Goal: Transaction & Acquisition: Obtain resource

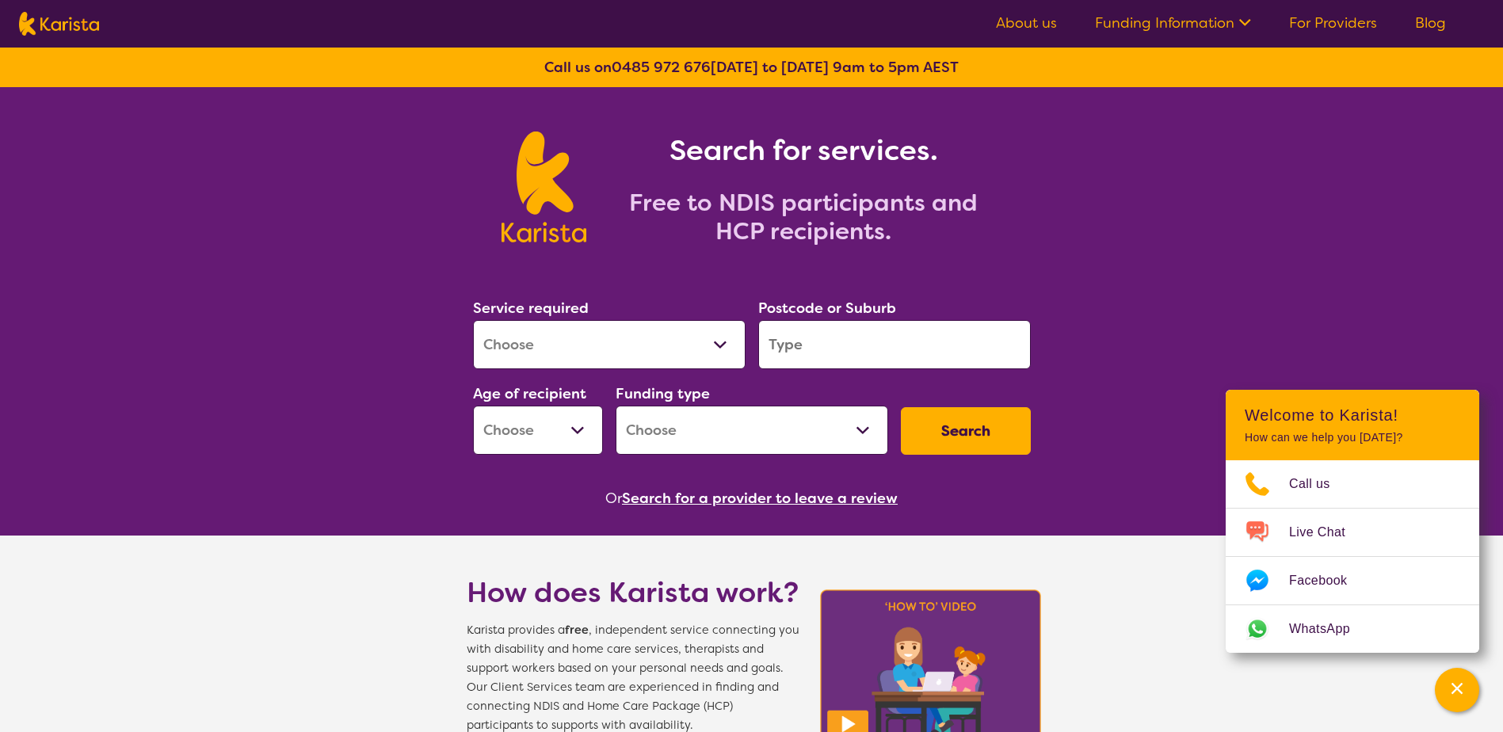
click at [682, 339] on select "Allied Health Assistant Assessment ([MEDICAL_DATA] or [MEDICAL_DATA]) Behaviour…" at bounding box center [609, 344] width 273 height 49
select select "Behaviour support"
click at [473, 320] on select "Allied Health Assistant Assessment ([MEDICAL_DATA] or [MEDICAL_DATA]) Behaviour…" at bounding box center [609, 344] width 273 height 49
select select "NDIS"
click at [833, 360] on input "search" at bounding box center [894, 344] width 273 height 49
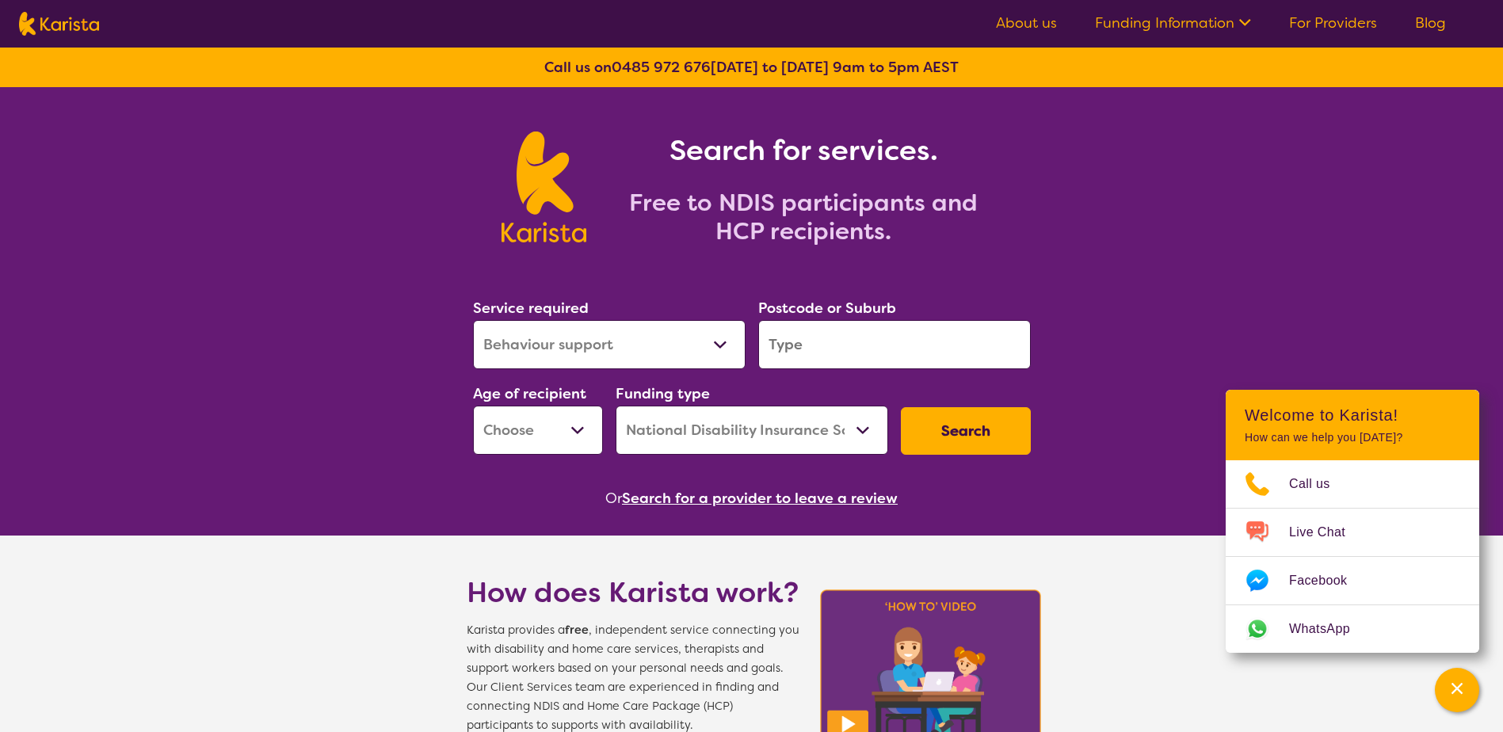
click at [841, 341] on input "search" at bounding box center [894, 344] width 273 height 49
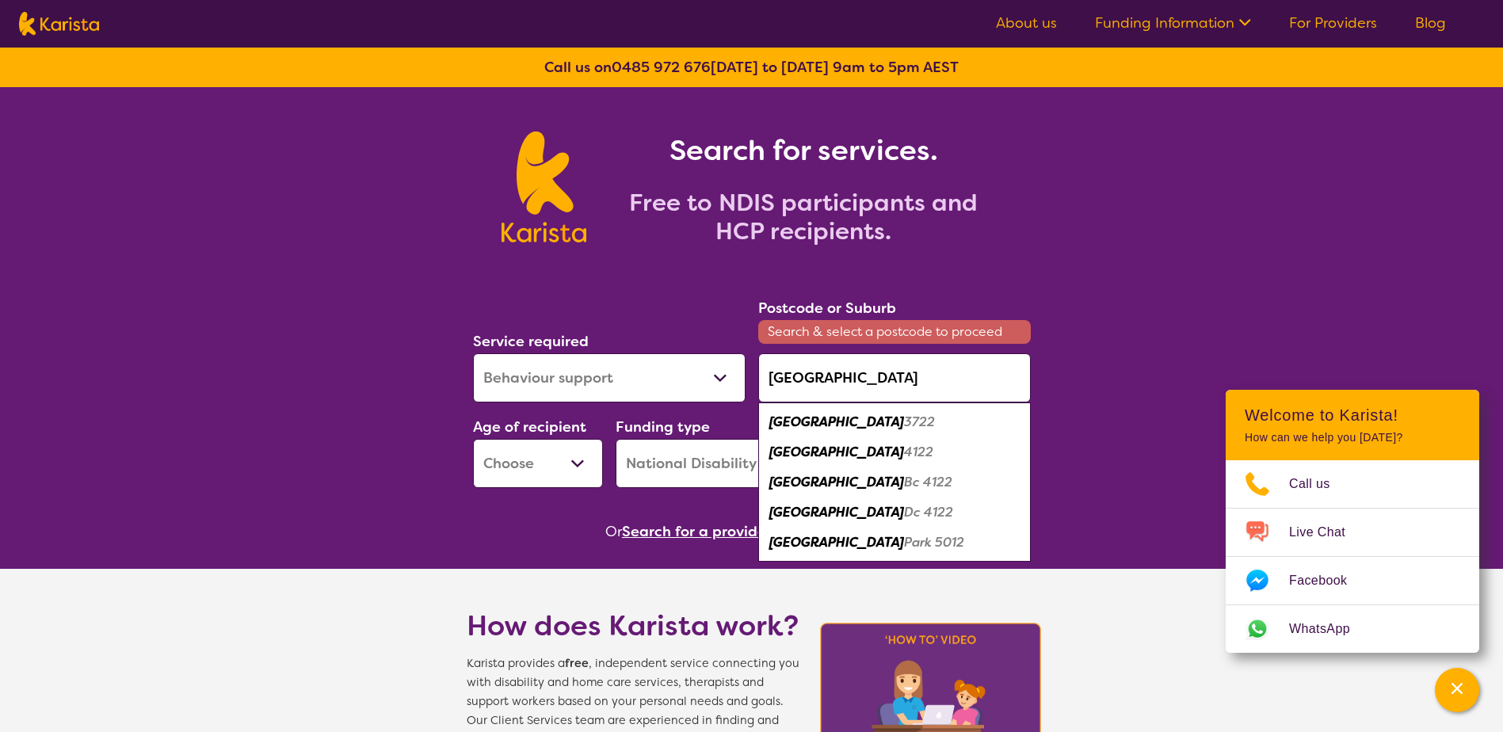
click at [810, 445] on em "[GEOGRAPHIC_DATA]" at bounding box center [836, 452] width 135 height 17
type input "4122"
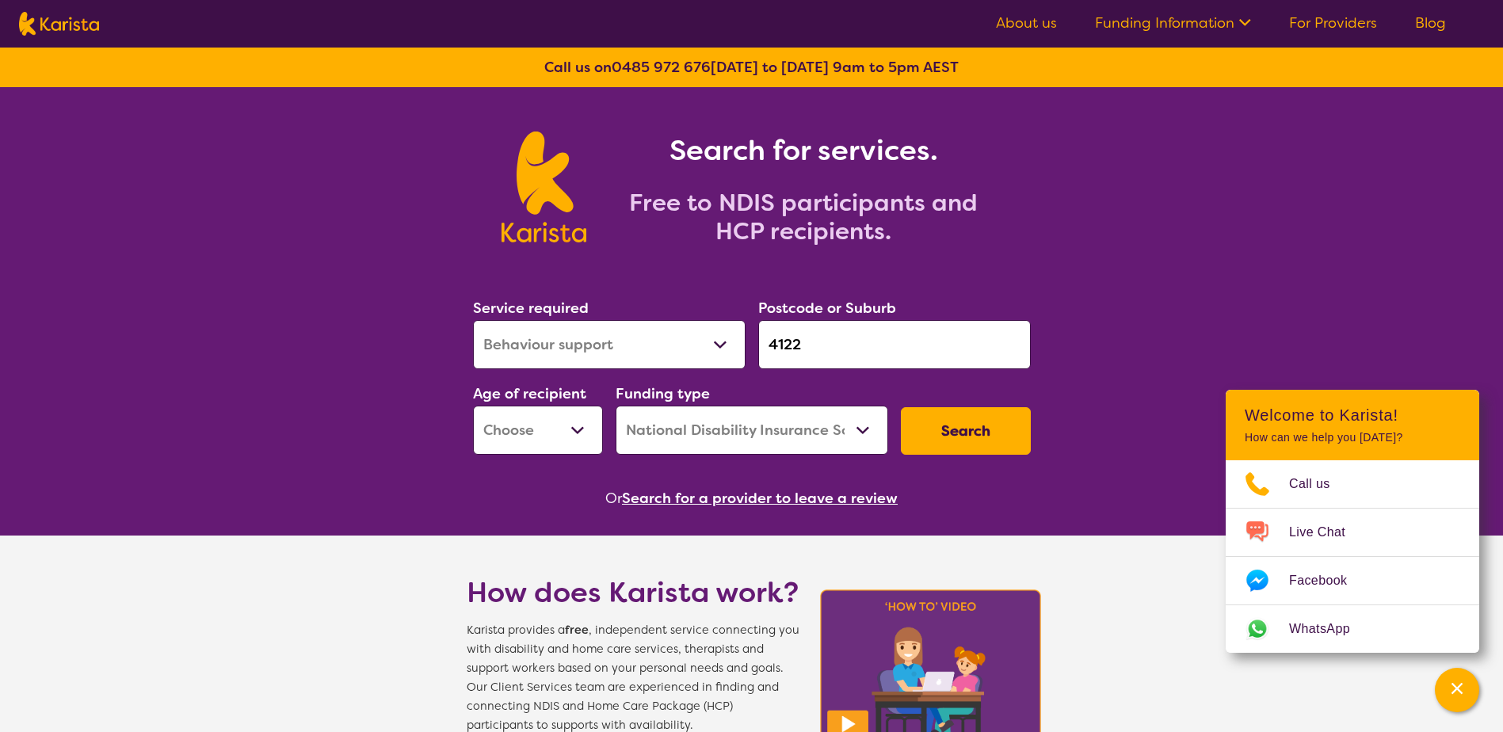
click at [561, 439] on select "Early Childhood - 0 to 9 Child - 10 to 11 Adolescent - 12 to 17 Adult - 18 to 6…" at bounding box center [538, 430] width 130 height 49
select select "EC"
click at [473, 406] on select "Early Childhood - 0 to 9 Child - 10 to 11 Adolescent - 12 to 17 Adult - 18 to 6…" at bounding box center [538, 430] width 130 height 49
click at [753, 449] on select "Home Care Package (HCP) National Disability Insurance Scheme (NDIS) I don't know" at bounding box center [752, 430] width 273 height 49
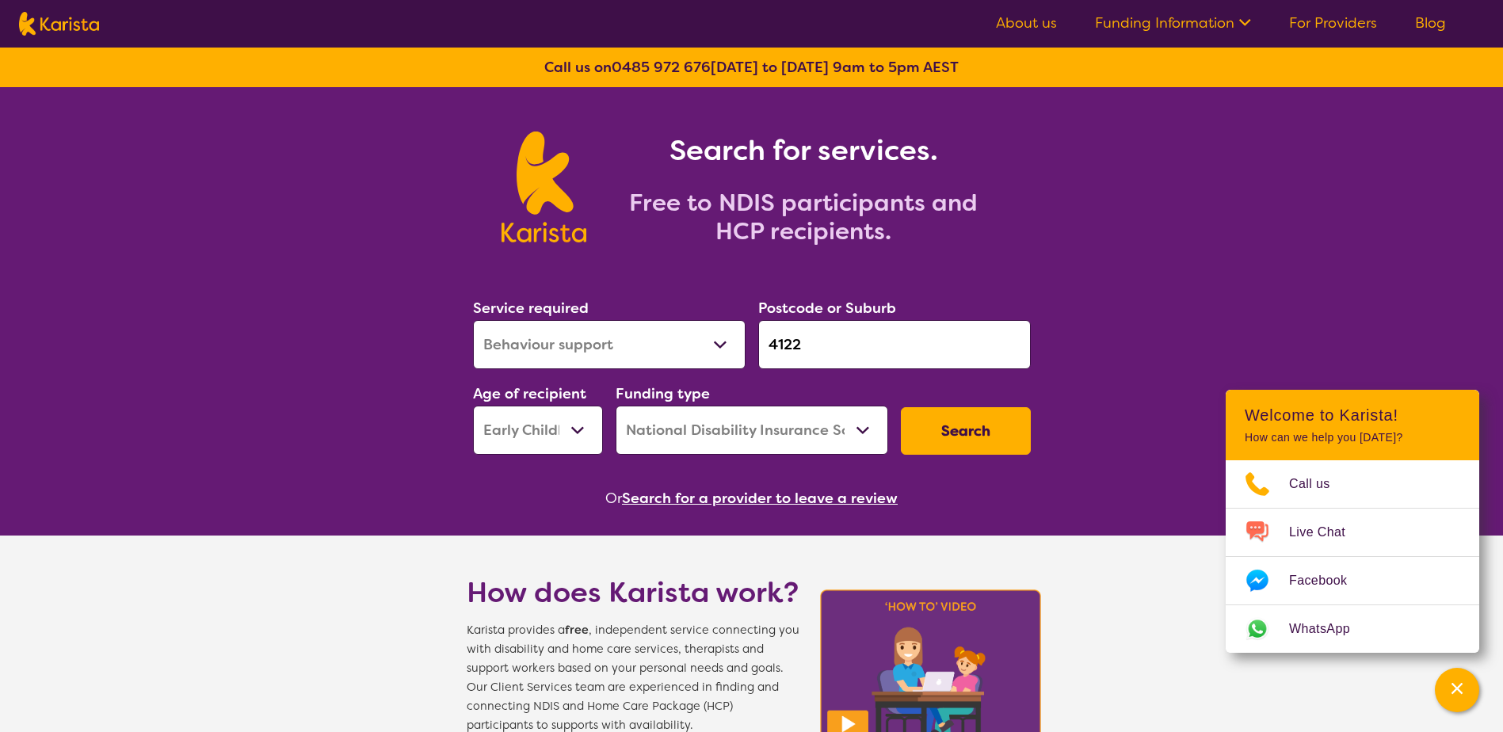
click at [974, 421] on button "Search" at bounding box center [966, 431] width 130 height 48
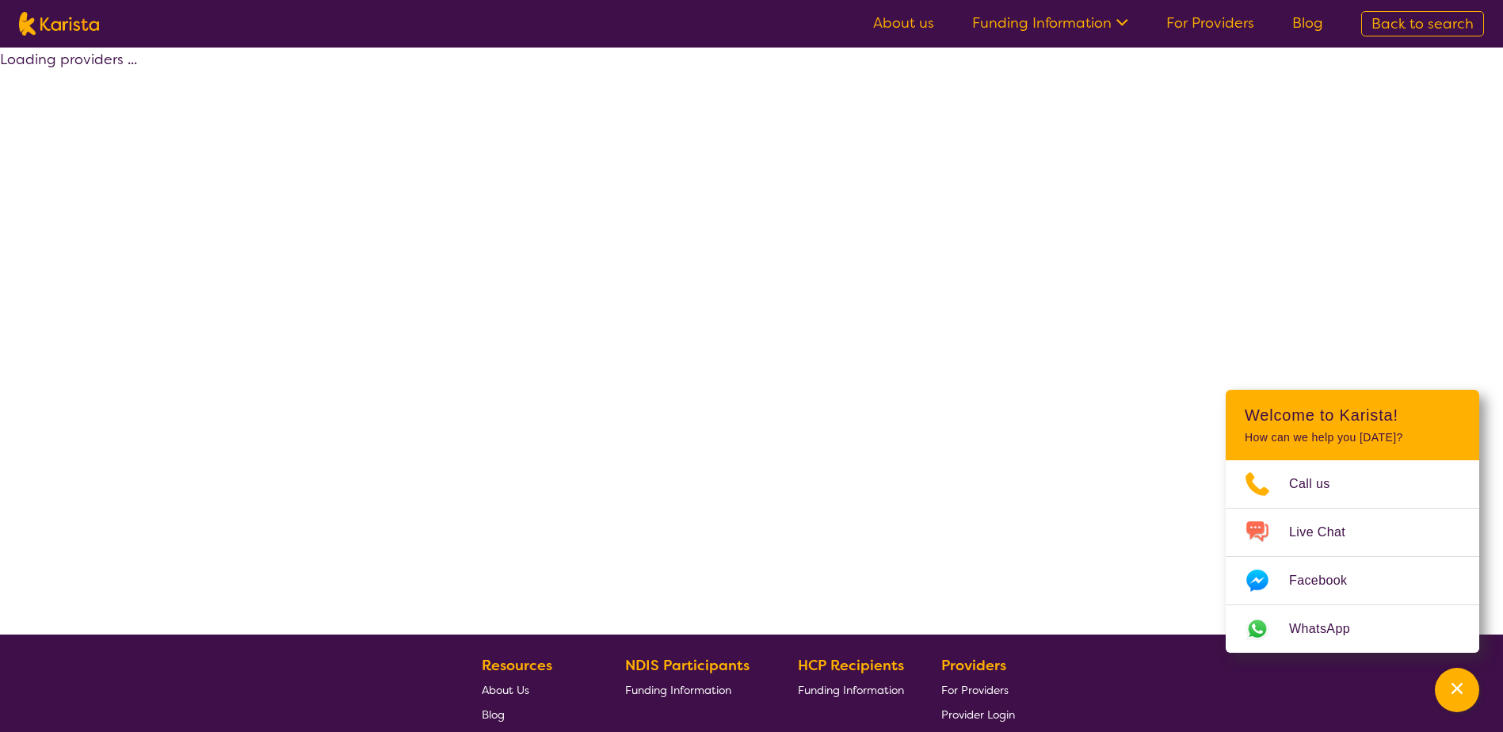
select select "by_score"
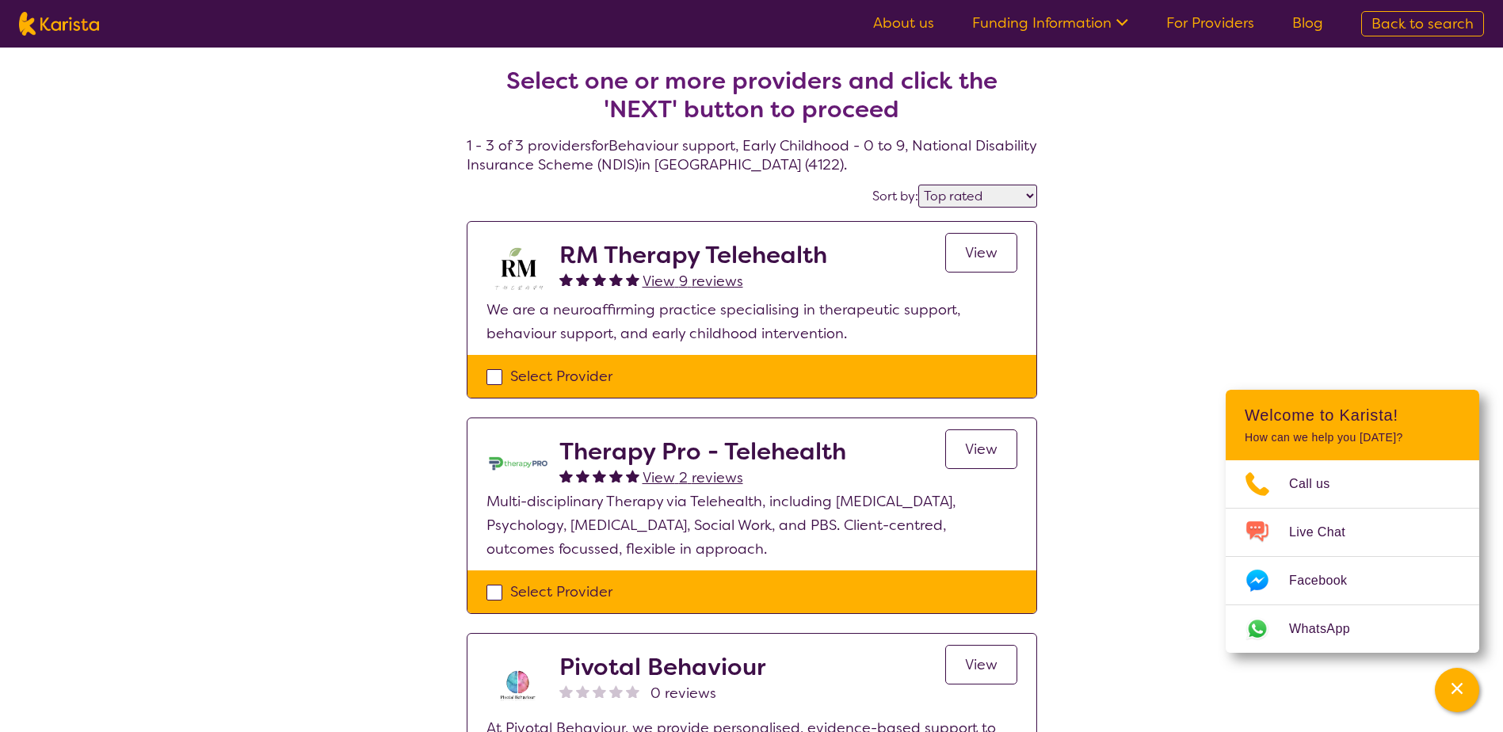
click at [1183, 227] on div "Select one or more providers and click the 'NEXT' button to proceed 1 - 3 of 3 …" at bounding box center [751, 461] width 1503 height 826
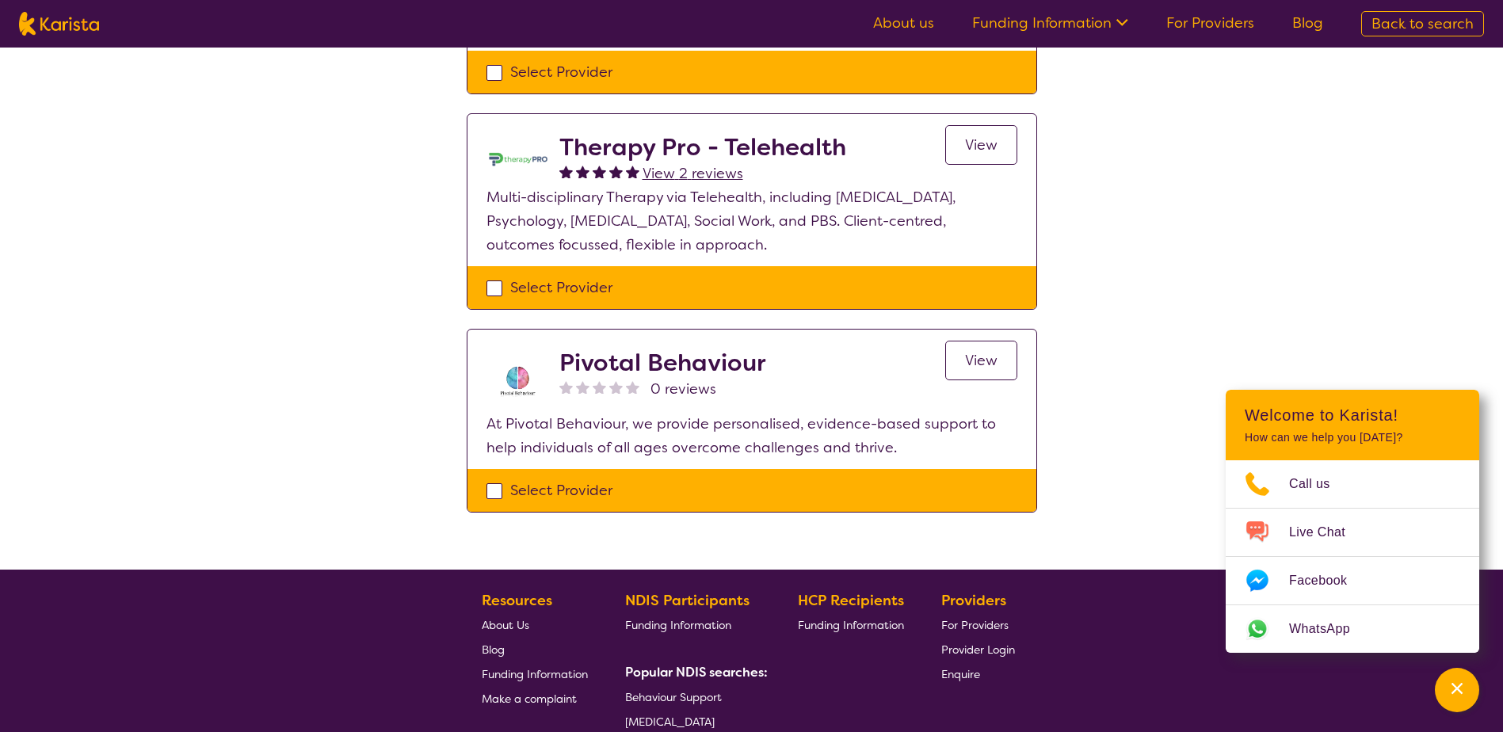
scroll to position [317, 0]
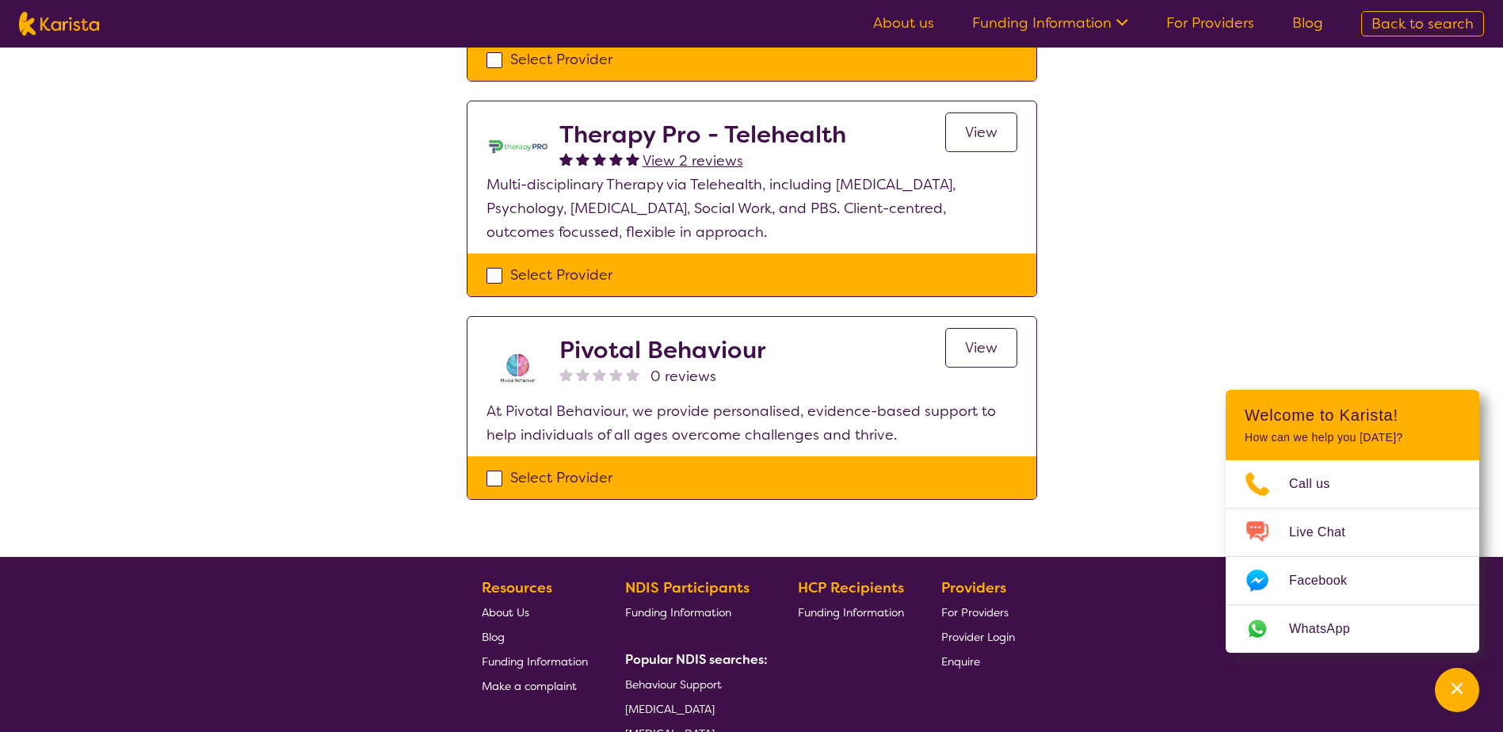
click at [720, 357] on h2 "Pivotal Behaviour" at bounding box center [662, 350] width 207 height 29
click at [994, 338] on span "View" at bounding box center [981, 347] width 32 height 19
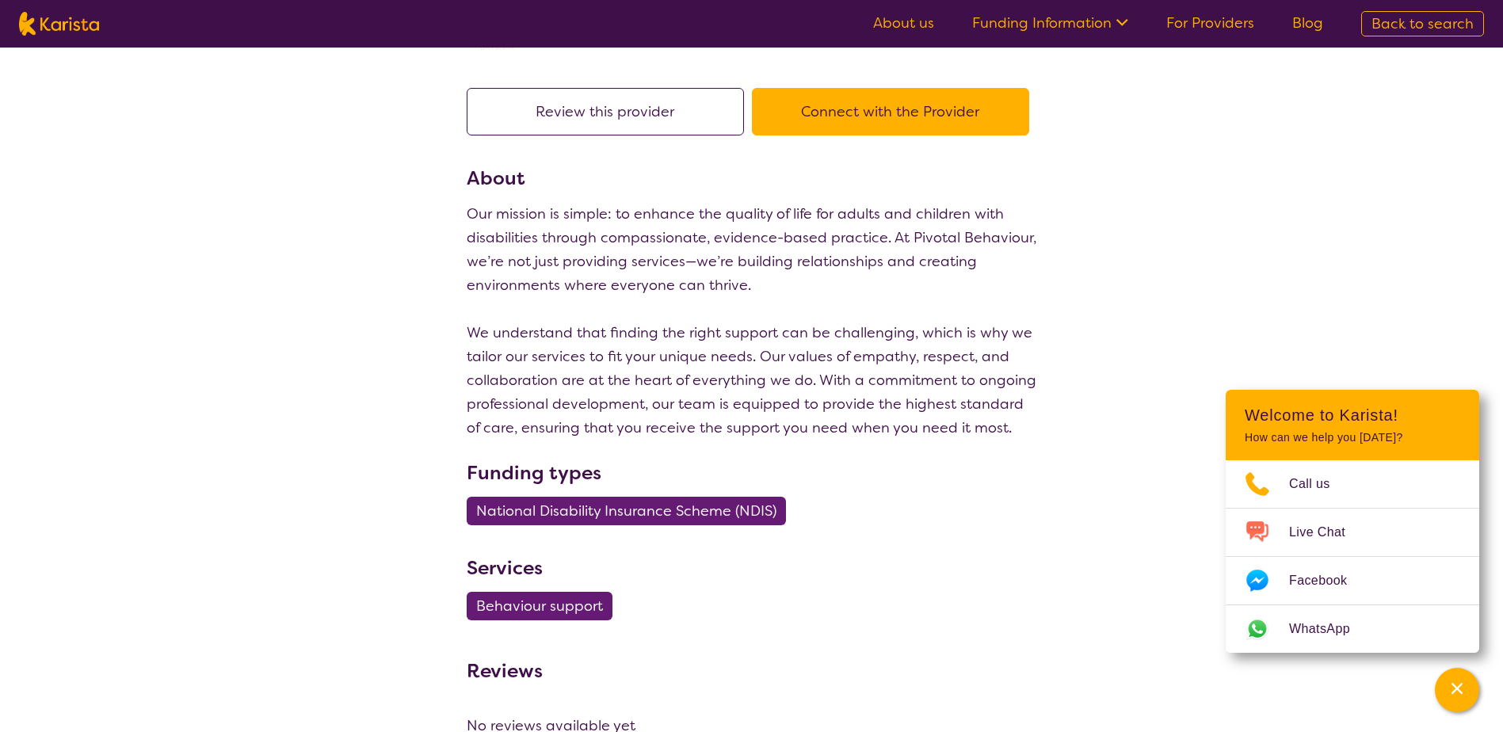
scroll to position [51, 0]
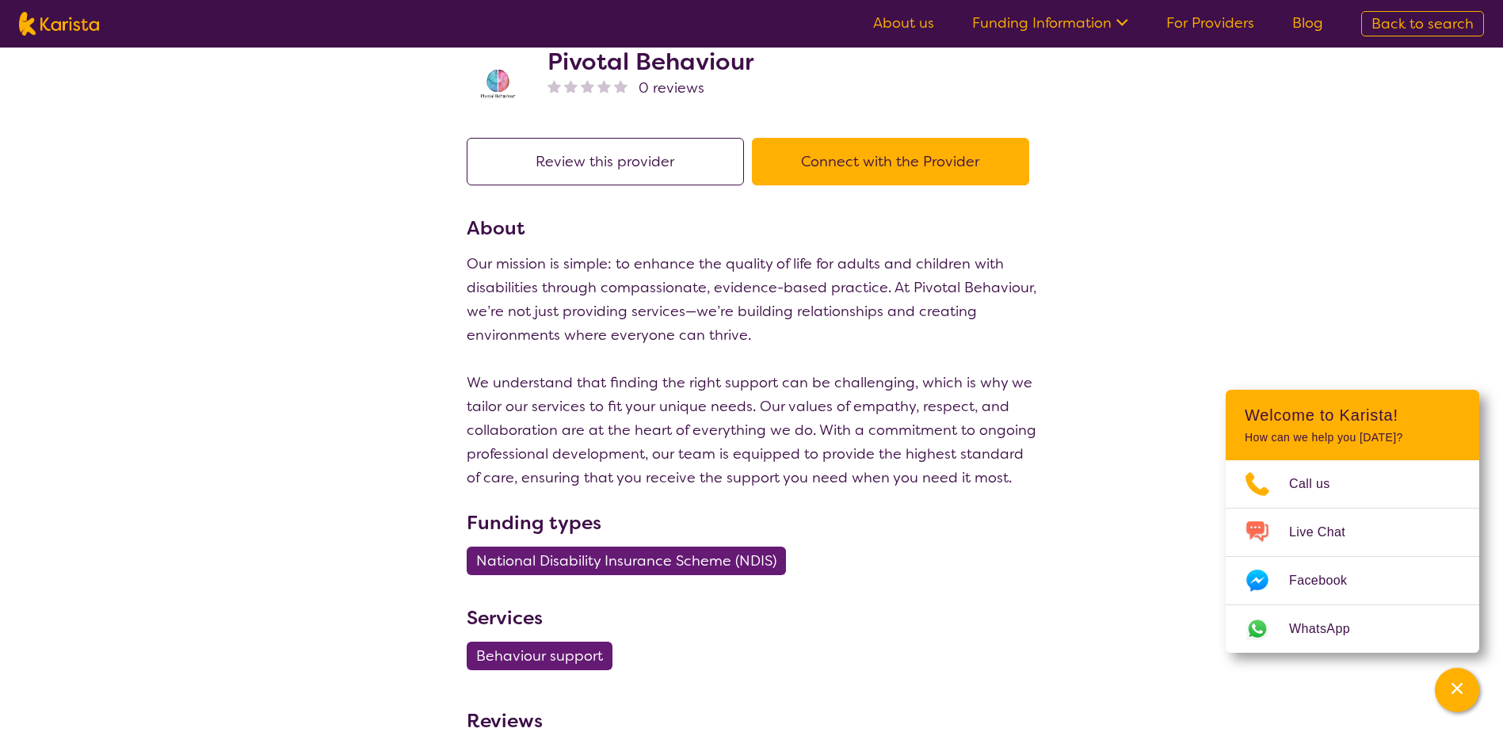
click at [828, 156] on button "Connect with the Provider" at bounding box center [890, 162] width 277 height 48
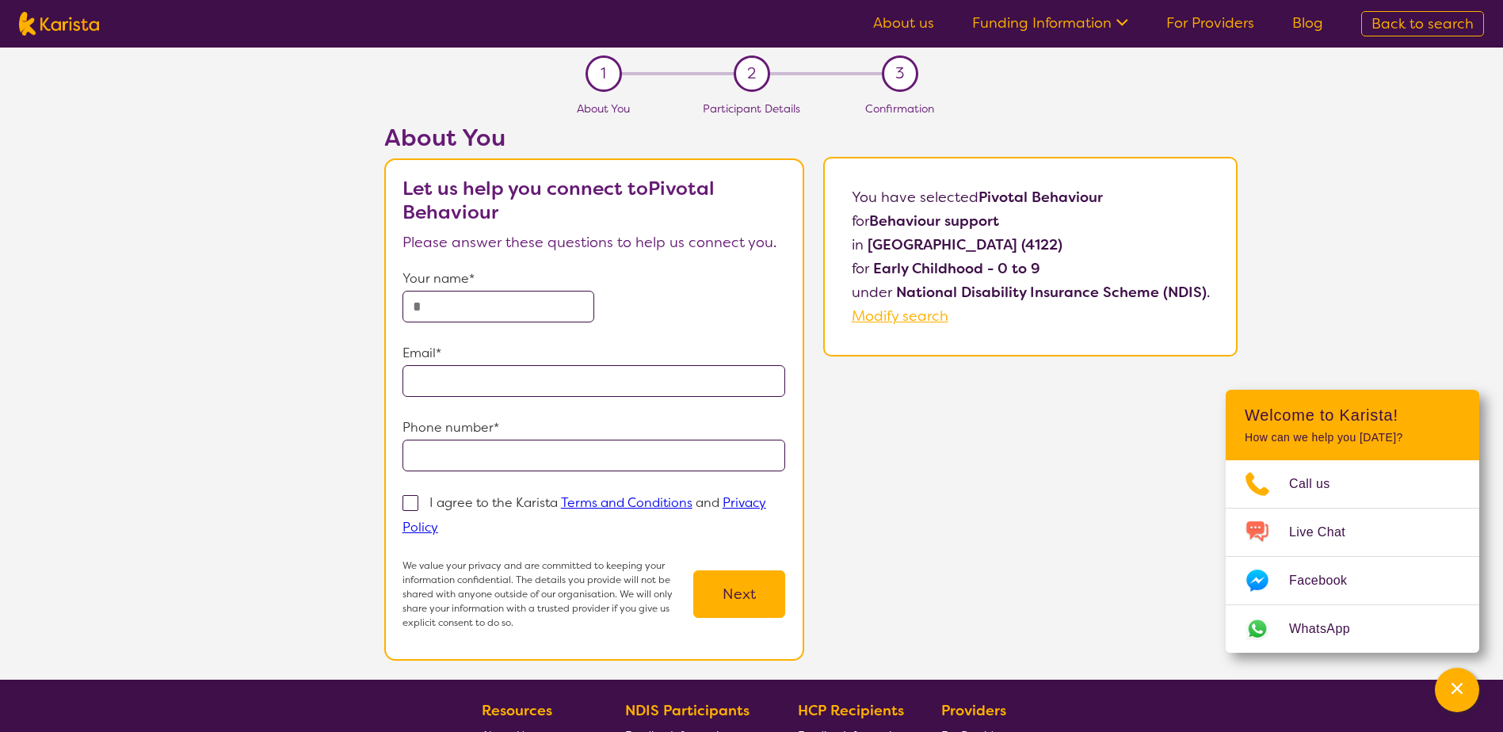
click at [1096, 29] on link "Funding Information" at bounding box center [1050, 22] width 156 height 19
